Goal: Task Accomplishment & Management: Manage account settings

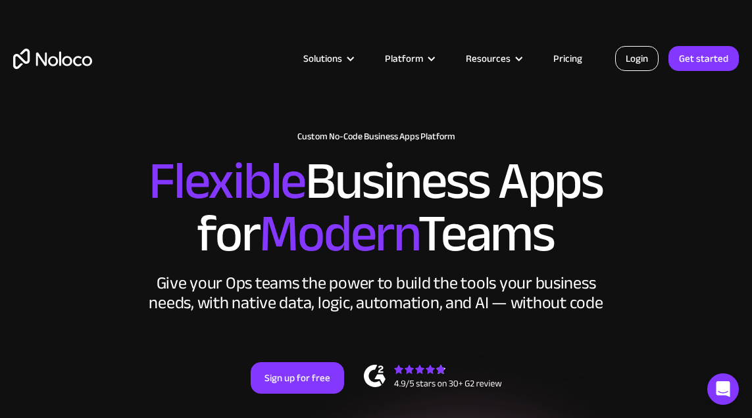
click at [639, 63] on link "Login" at bounding box center [636, 58] width 43 height 25
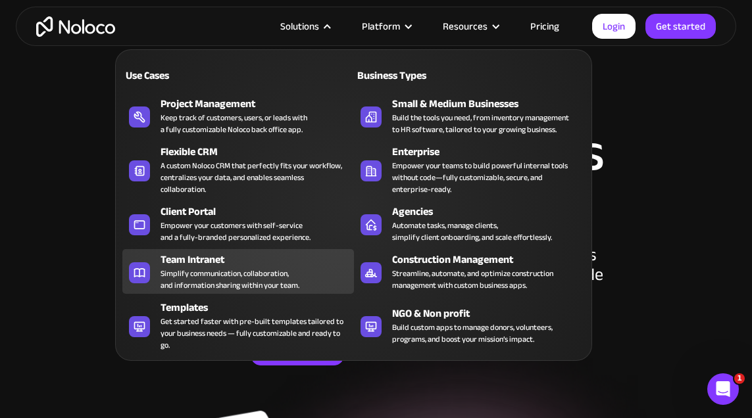
scroll to position [29, 0]
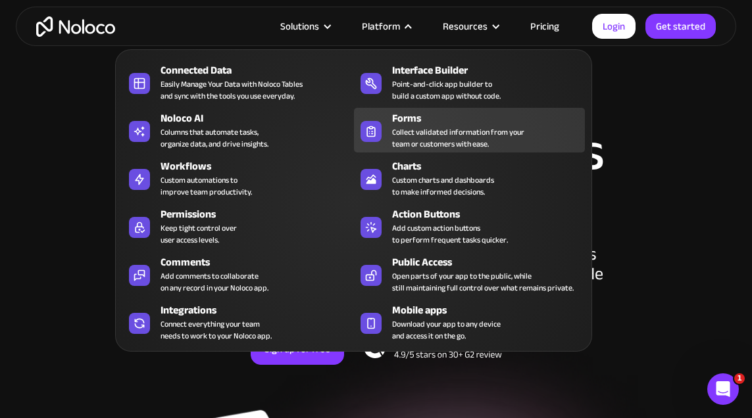
click at [486, 139] on div "Collect validated information from your team or customers with ease." at bounding box center [458, 138] width 132 height 24
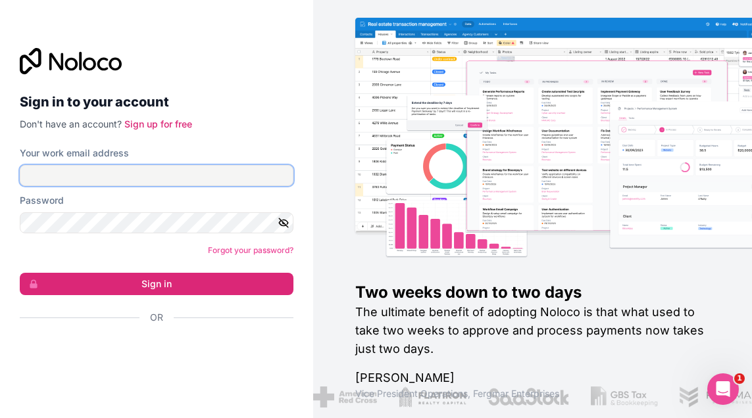
type input "[PERSON_NAME][EMAIL_ADDRESS][DOMAIN_NAME]"
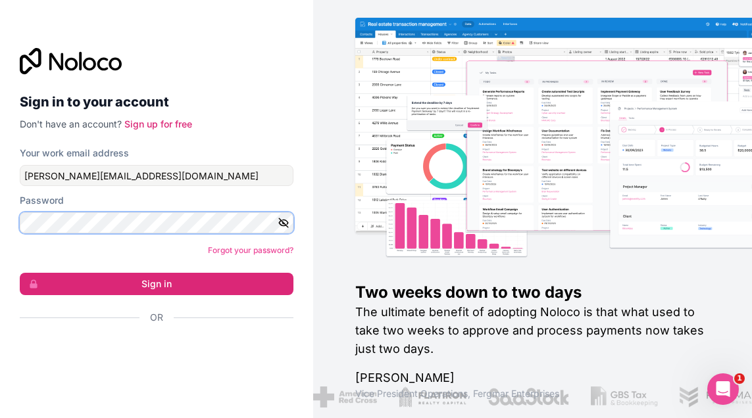
click at [156, 284] on button "Sign in" at bounding box center [157, 284] width 274 height 22
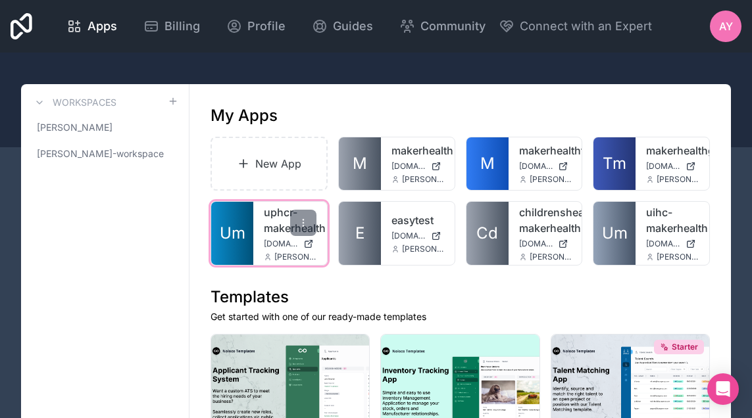
click at [268, 247] on span "[DOMAIN_NAME]" at bounding box center [281, 244] width 34 height 11
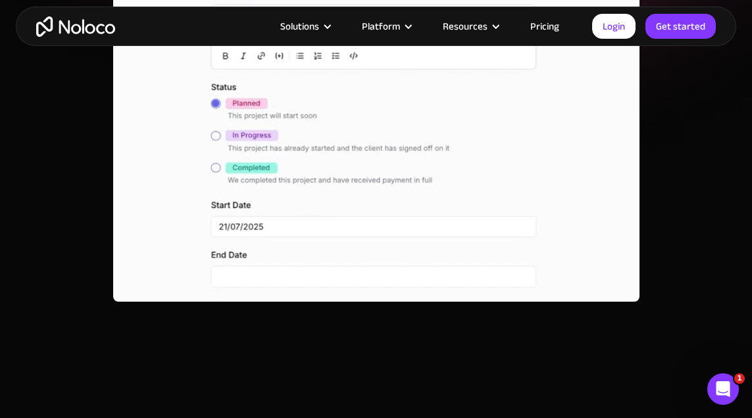
scroll to position [443, 0]
